Goal: Task Accomplishment & Management: Manage account settings

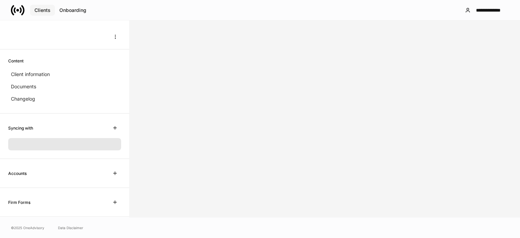
click at [42, 9] on div "Clients" at bounding box center [42, 10] width 16 height 5
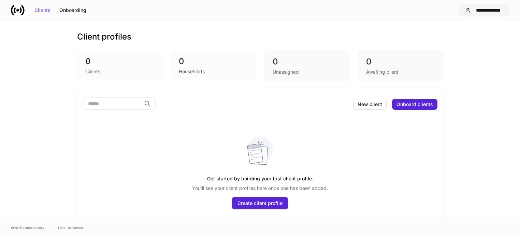
click at [491, 10] on div "**********" at bounding box center [488, 10] width 30 height 5
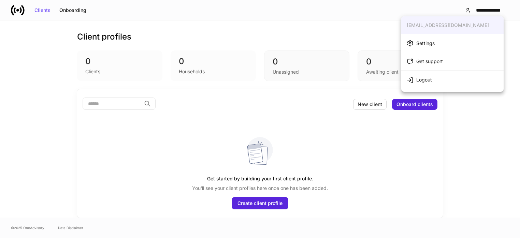
click at [434, 44] on div "Settings" at bounding box center [425, 43] width 18 height 7
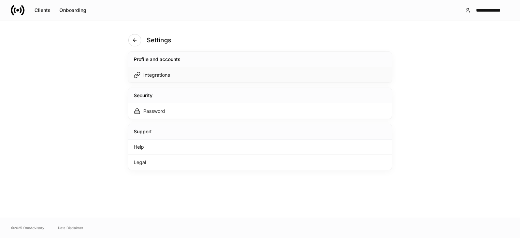
click at [285, 78] on div "Integrations" at bounding box center [259, 74] width 263 height 15
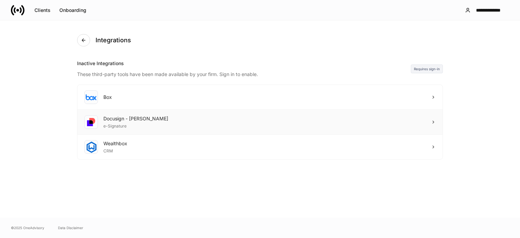
click at [200, 118] on div "Docusign - [PERSON_NAME] e-Signature" at bounding box center [259, 122] width 365 height 25
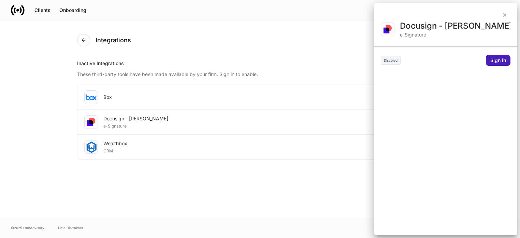
click at [500, 62] on div "Sign in" at bounding box center [498, 60] width 16 height 5
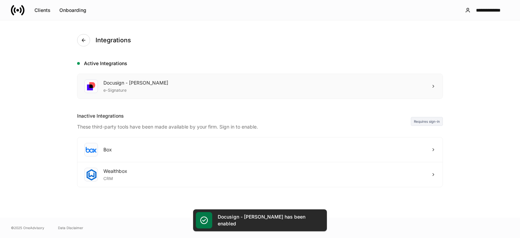
click at [203, 91] on div "Docusign - [PERSON_NAME] e-Signature" at bounding box center [259, 86] width 365 height 25
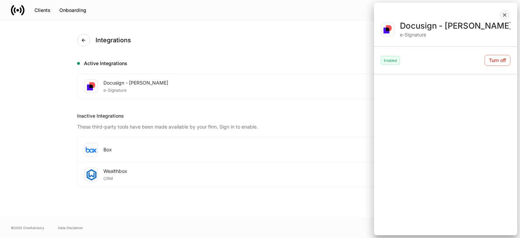
click at [507, 13] on button "button" at bounding box center [504, 15] width 12 height 11
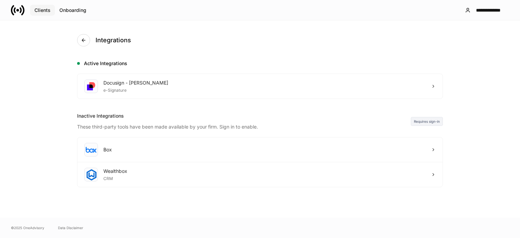
click at [43, 11] on div "Clients" at bounding box center [42, 10] width 16 height 5
